Goal: Navigation & Orientation: Find specific page/section

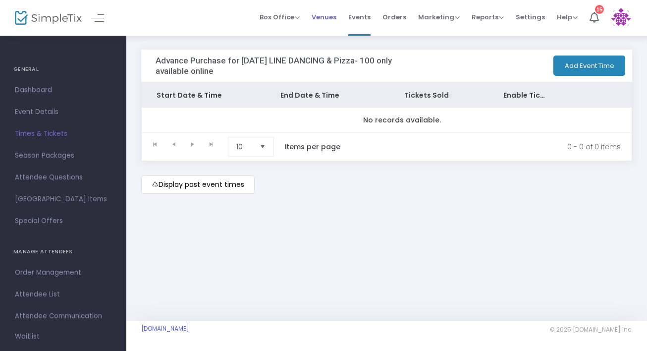
click at [332, 16] on span "Venues" at bounding box center [323, 16] width 25 height 25
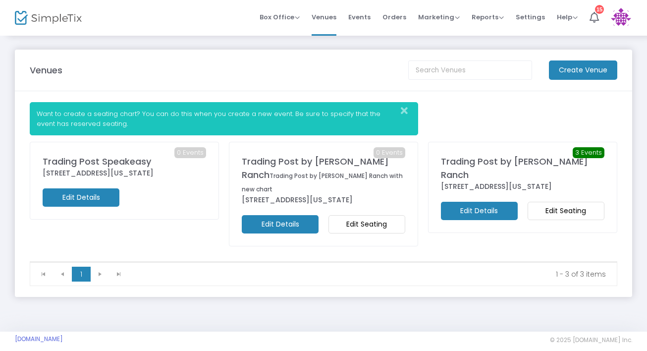
click at [405, 111] on icon "Close" at bounding box center [404, 111] width 7 height 10
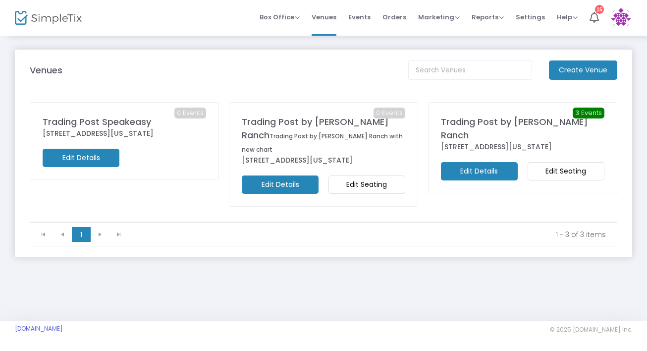
click at [495, 126] on div "Trading Post by [PERSON_NAME] Ranch" at bounding box center [522, 128] width 163 height 27
click at [367, 19] on span "Events" at bounding box center [359, 16] width 22 height 25
